Goal: Transaction & Acquisition: Purchase product/service

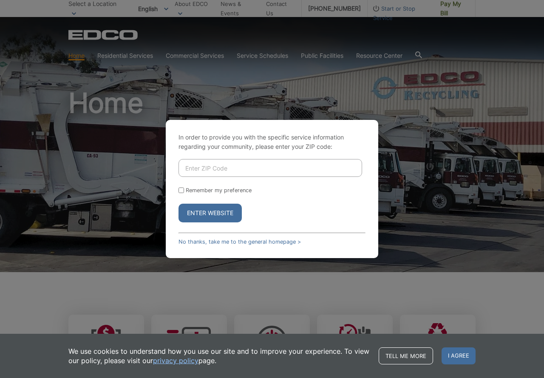
click at [188, 166] on input "Enter ZIP Code" at bounding box center [271, 168] width 184 height 18
type input "92027"
click at [212, 211] on button "Enter Website" at bounding box center [210, 213] width 63 height 19
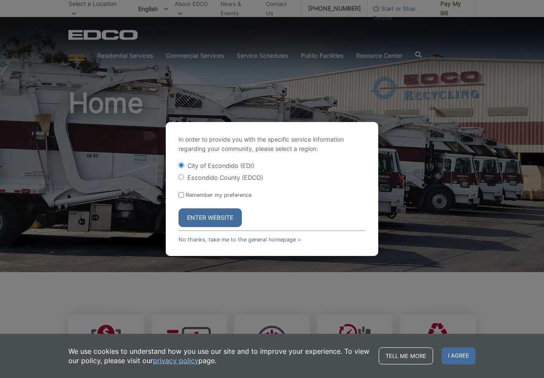
click at [181, 176] on input "Escondido County (EDCO)" at bounding box center [182, 177] width 6 height 6
radio input "true"
click at [199, 212] on button "Enter Website" at bounding box center [210, 217] width 63 height 19
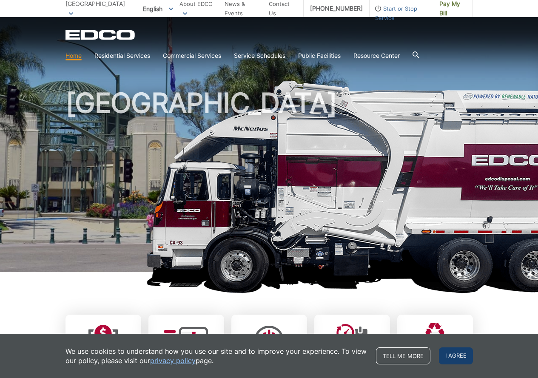
click at [463, 353] on span "I agree" at bounding box center [456, 355] width 34 height 17
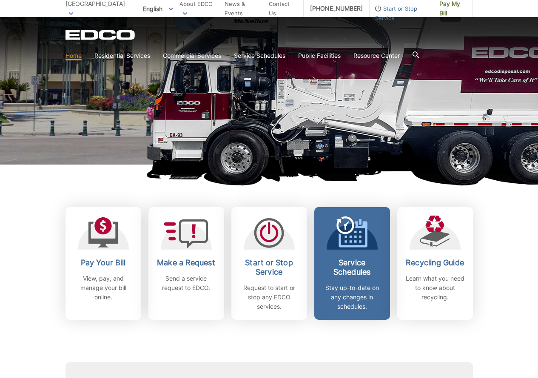
scroll to position [128, 0]
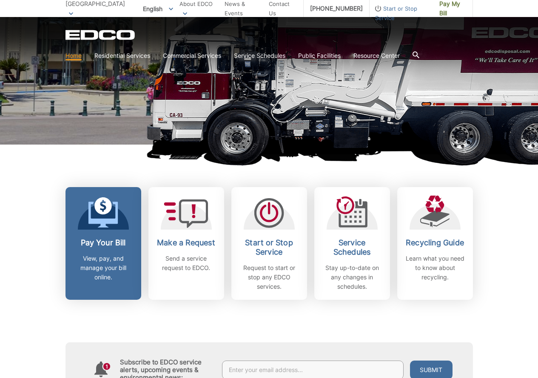
click at [96, 257] on p "View, pay, and manage your bill online." at bounding box center [103, 268] width 63 height 28
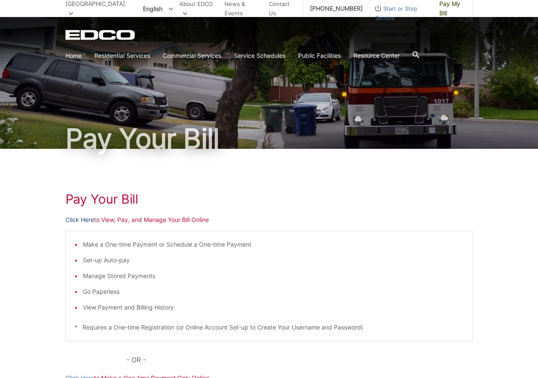
click at [75, 220] on link "Click Here" at bounding box center [79, 219] width 28 height 9
